Goal: Task Accomplishment & Management: Use online tool/utility

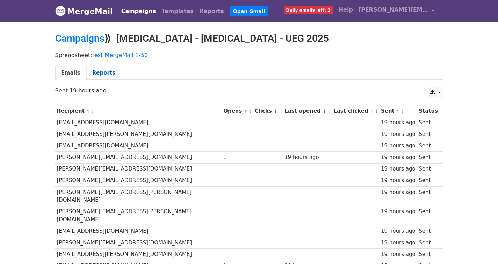
click at [100, 69] on link "Reports" at bounding box center [103, 73] width 35 height 14
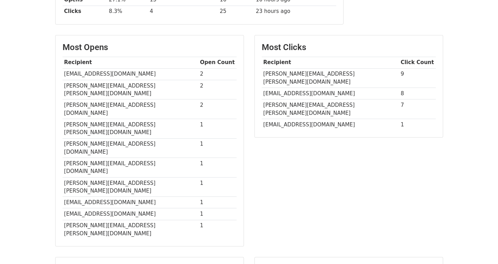
scroll to position [143, 0]
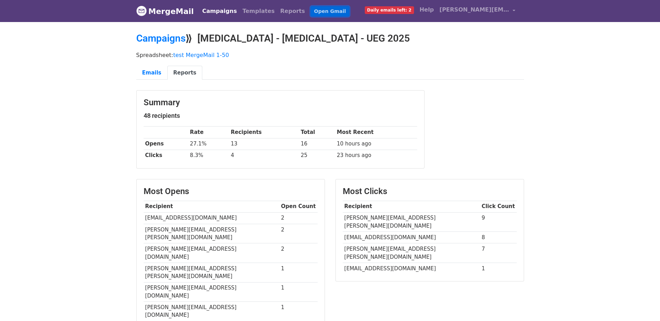
click at [311, 10] on link "Open Gmail" at bounding box center [330, 11] width 39 height 10
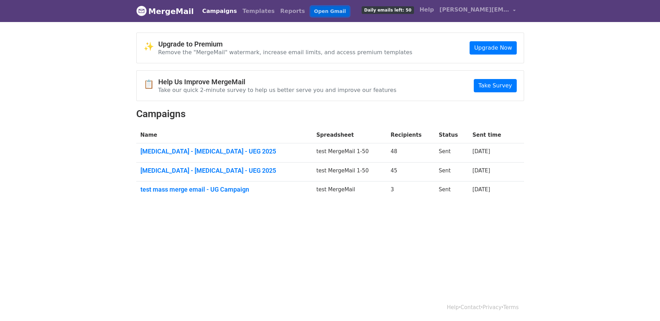
click at [315, 10] on link "Open Gmail" at bounding box center [330, 11] width 39 height 10
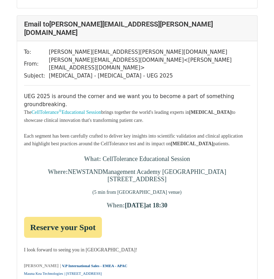
scroll to position [13555, 0]
